Goal: Navigation & Orientation: Understand site structure

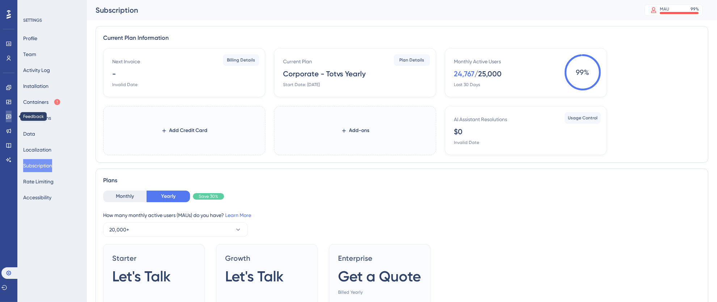
click at [7, 116] on icon at bounding box center [9, 117] width 6 height 6
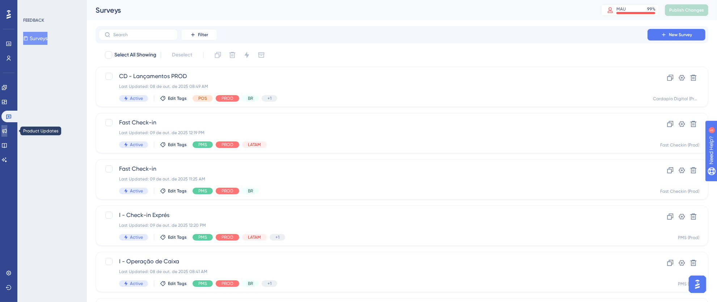
click at [7, 128] on icon at bounding box center [4, 131] width 6 height 6
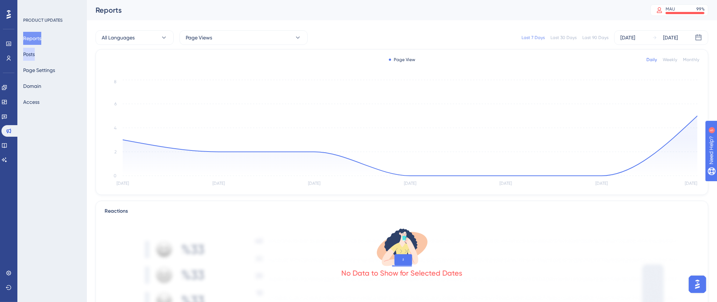
click at [35, 52] on button "Posts" at bounding box center [29, 54] width 12 height 13
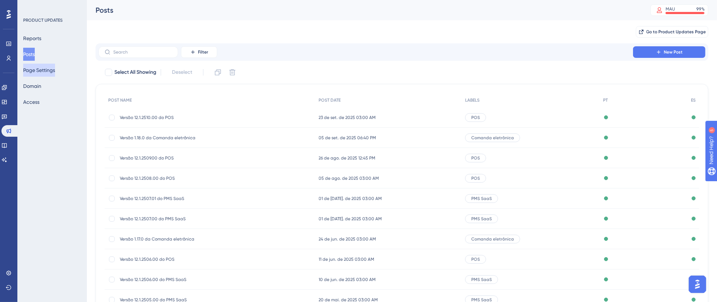
click at [33, 74] on button "Page Settings" at bounding box center [39, 70] width 32 height 13
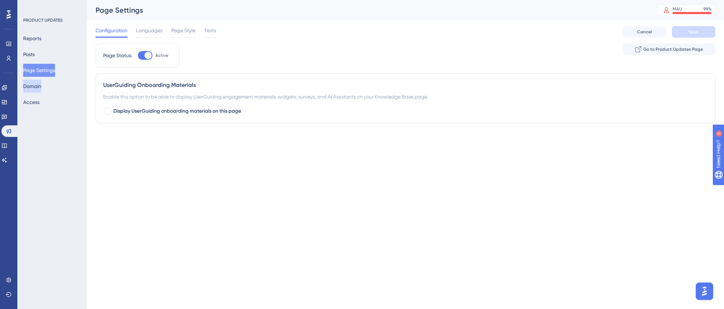
click at [37, 84] on button "Domain" at bounding box center [32, 86] width 18 height 13
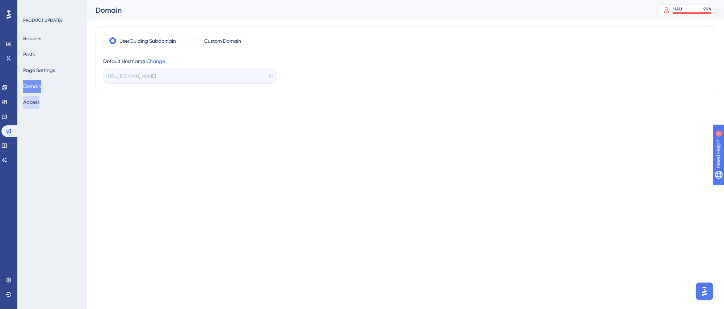
click at [39, 101] on button "Access" at bounding box center [31, 102] width 16 height 13
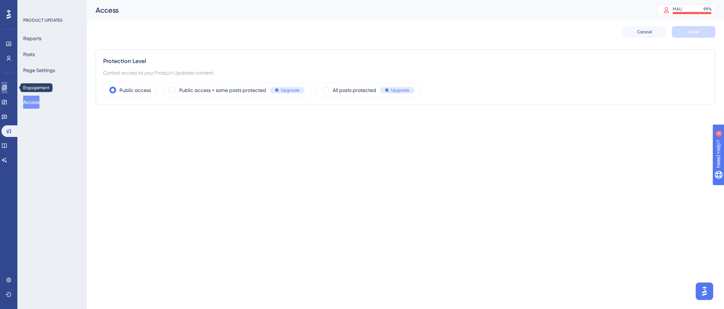
click at [6, 88] on icon at bounding box center [4, 87] width 5 height 5
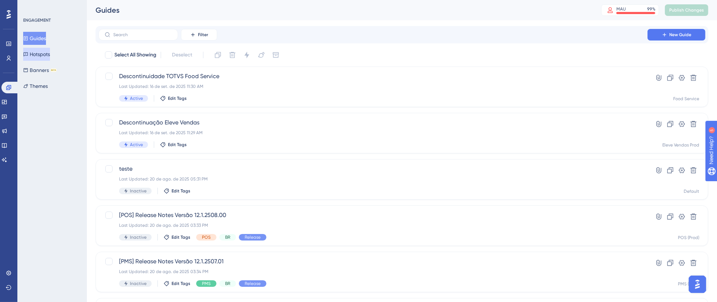
click at [44, 55] on button "Hotspots" at bounding box center [36, 54] width 27 height 13
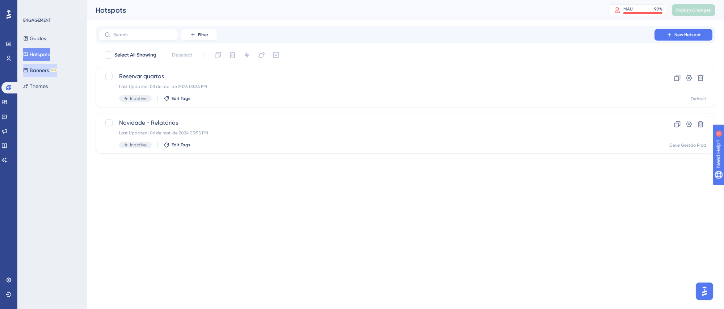
click at [39, 71] on button "Banners BETA" at bounding box center [40, 70] width 34 height 13
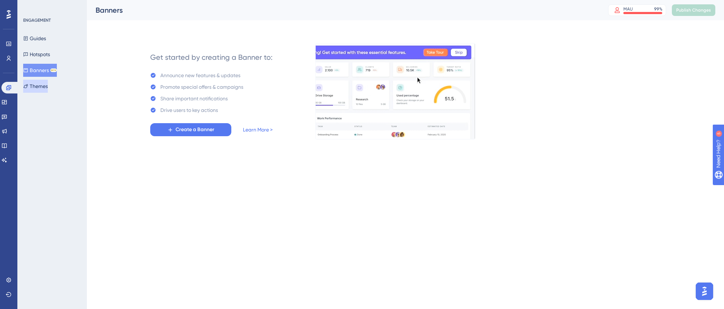
click at [37, 83] on button "Themes" at bounding box center [35, 86] width 25 height 13
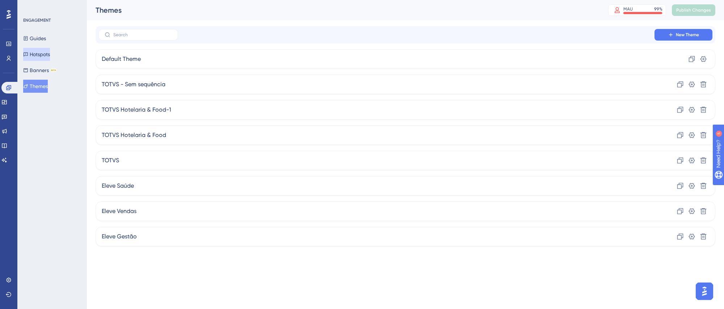
click at [40, 55] on button "Hotspots" at bounding box center [36, 54] width 27 height 13
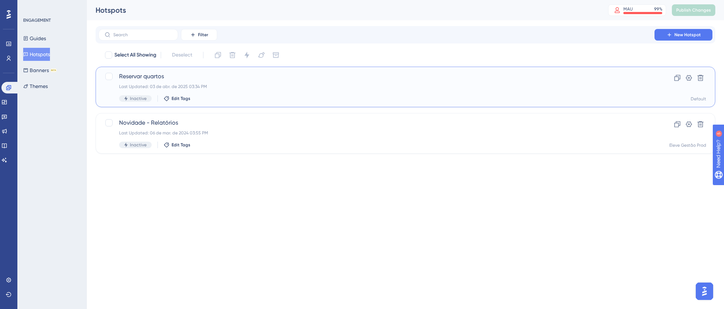
click at [375, 79] on span "Reservar quartos" at bounding box center [376, 76] width 515 height 9
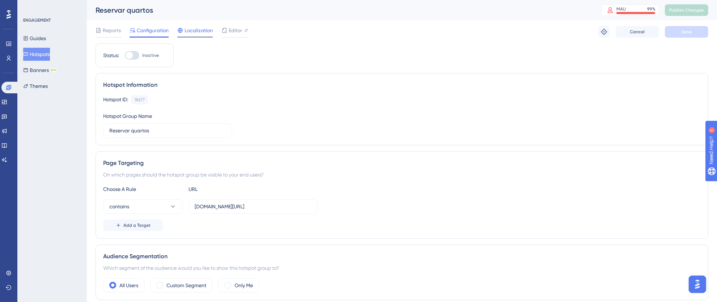
click at [195, 33] on span "Localization" at bounding box center [199, 30] width 28 height 9
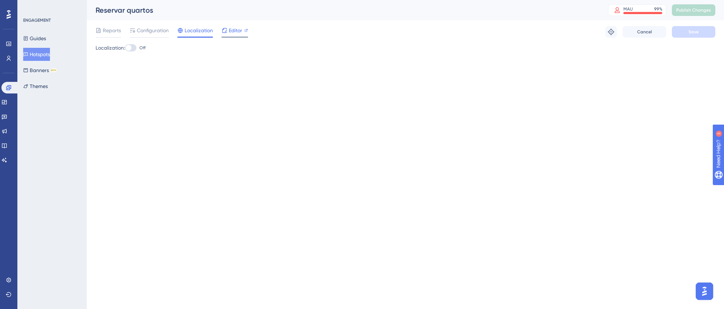
click at [234, 33] on span "Editor" at bounding box center [235, 30] width 13 height 9
click at [37, 69] on button "Banners BETA" at bounding box center [40, 70] width 34 height 13
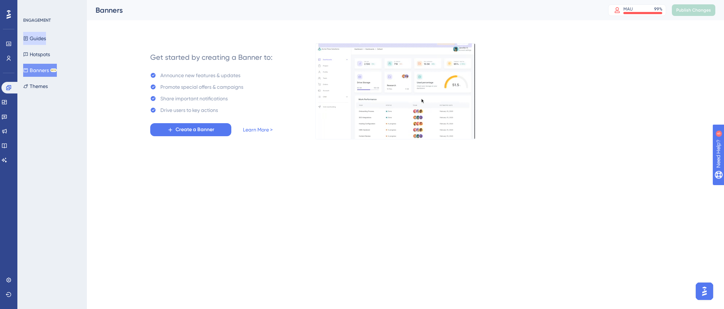
click at [39, 40] on button "Guides" at bounding box center [34, 38] width 23 height 13
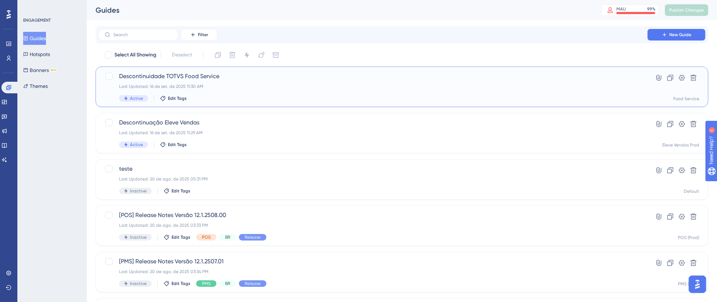
click at [380, 88] on div "Last Updated: 16 de set. de 2025 11:30 AM" at bounding box center [373, 87] width 508 height 6
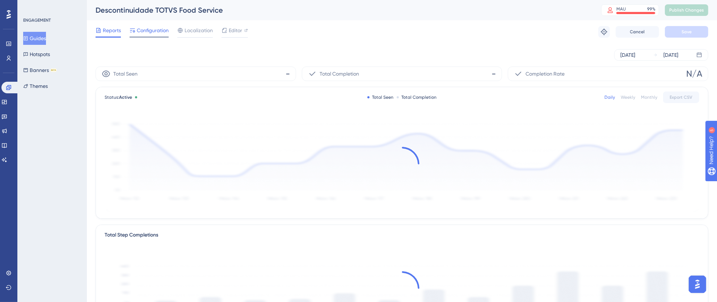
click at [154, 30] on span "Configuration" at bounding box center [153, 30] width 32 height 9
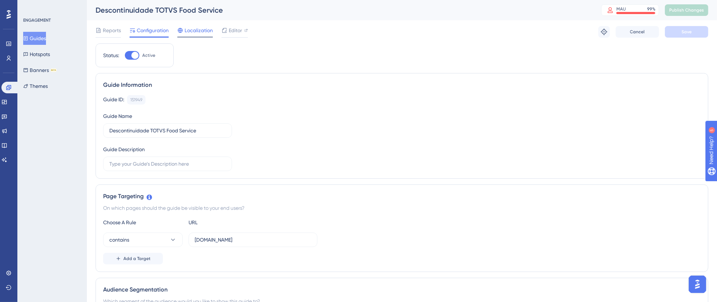
click at [197, 30] on span "Localization" at bounding box center [199, 30] width 28 height 9
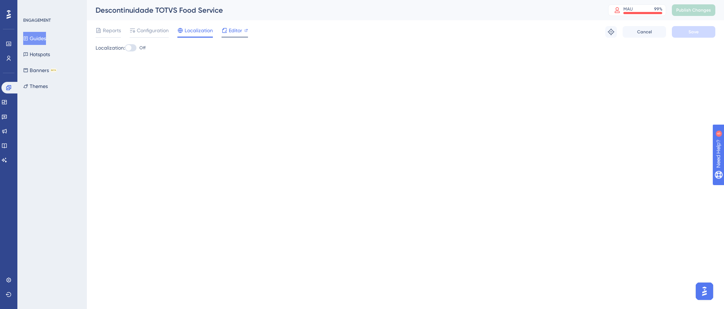
click at [229, 28] on span "Editor" at bounding box center [235, 30] width 13 height 9
click at [7, 133] on icon at bounding box center [4, 131] width 6 height 6
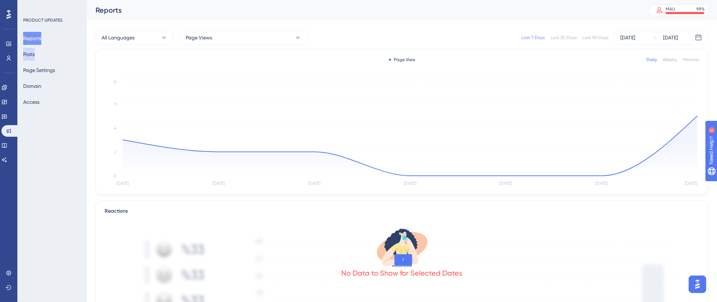
click at [35, 52] on button "Posts" at bounding box center [29, 54] width 12 height 13
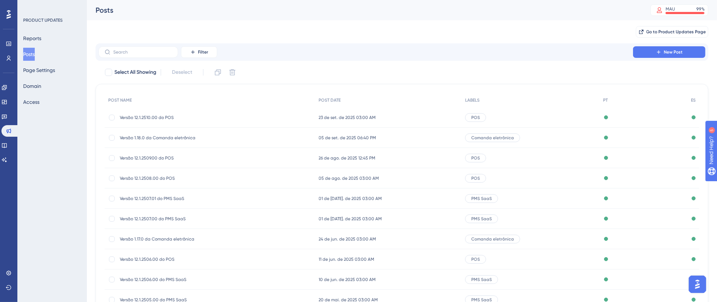
click at [151, 115] on span "Versão 12.1.2510.00 do POS" at bounding box center [178, 118] width 116 height 6
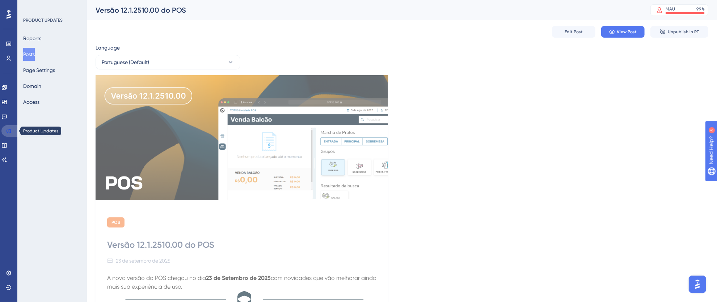
click at [9, 133] on icon at bounding box center [9, 131] width 6 height 6
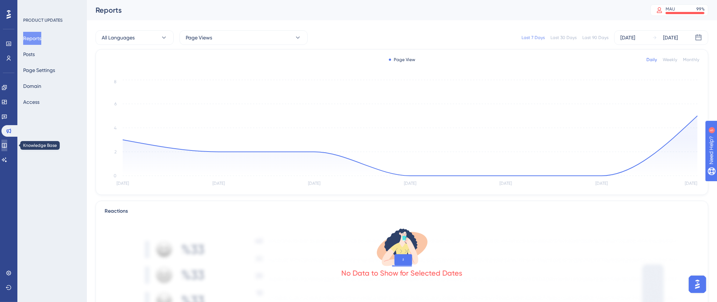
click at [7, 147] on link at bounding box center [4, 146] width 6 height 12
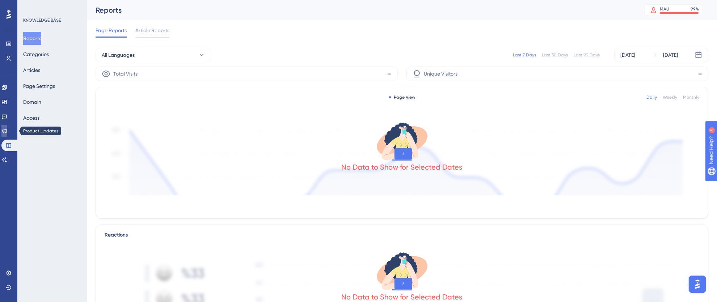
click at [7, 133] on icon at bounding box center [4, 131] width 5 height 5
